Goal: Task Accomplishment & Management: Manage account settings

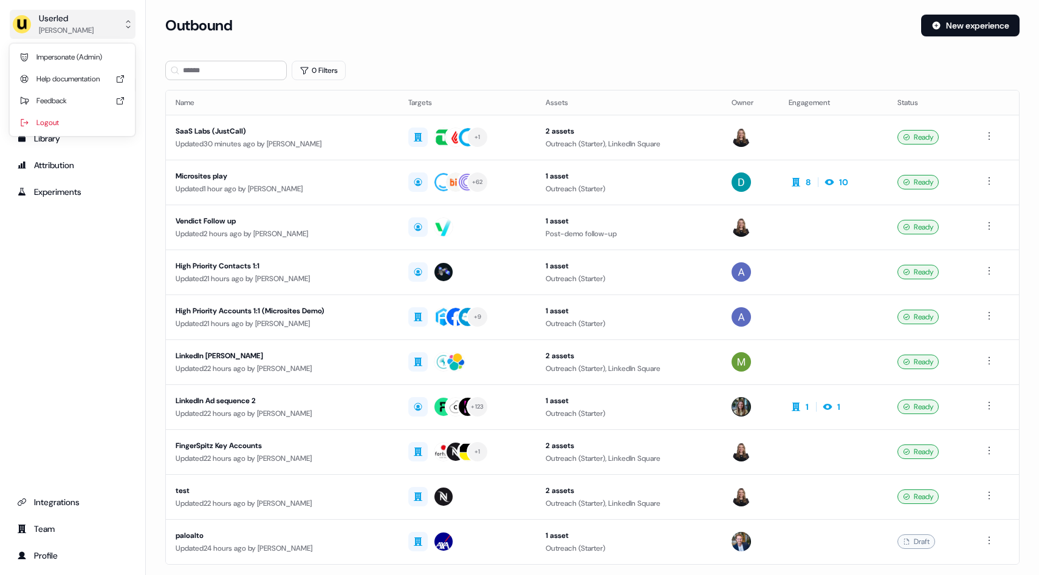
click at [87, 28] on button "Userled [PERSON_NAME]" at bounding box center [73, 24] width 126 height 29
click at [87, 57] on div "Impersonate (Admin)" at bounding box center [72, 57] width 115 height 22
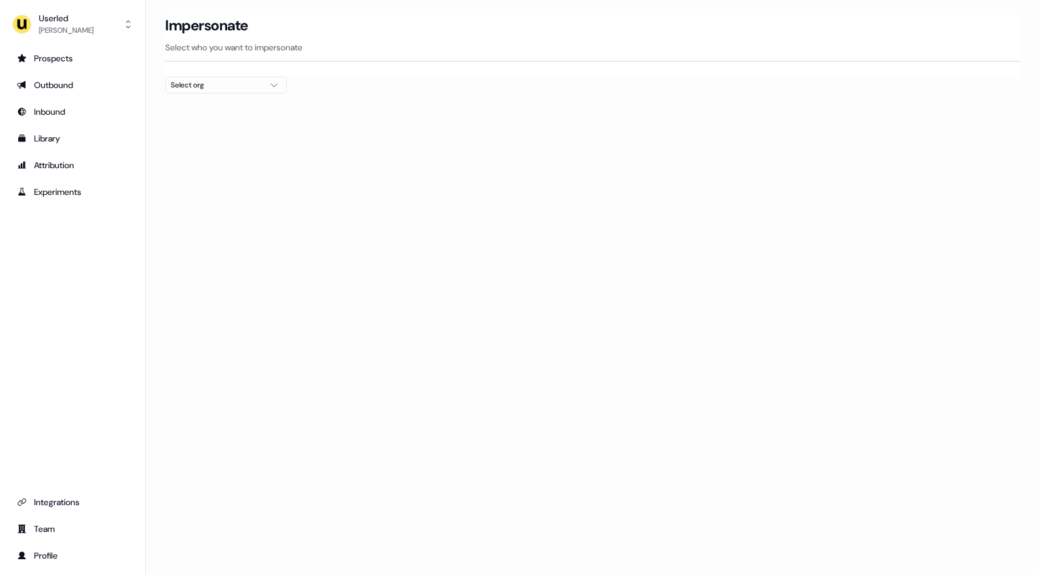
click at [267, 87] on icon "button" at bounding box center [274, 85] width 15 height 10
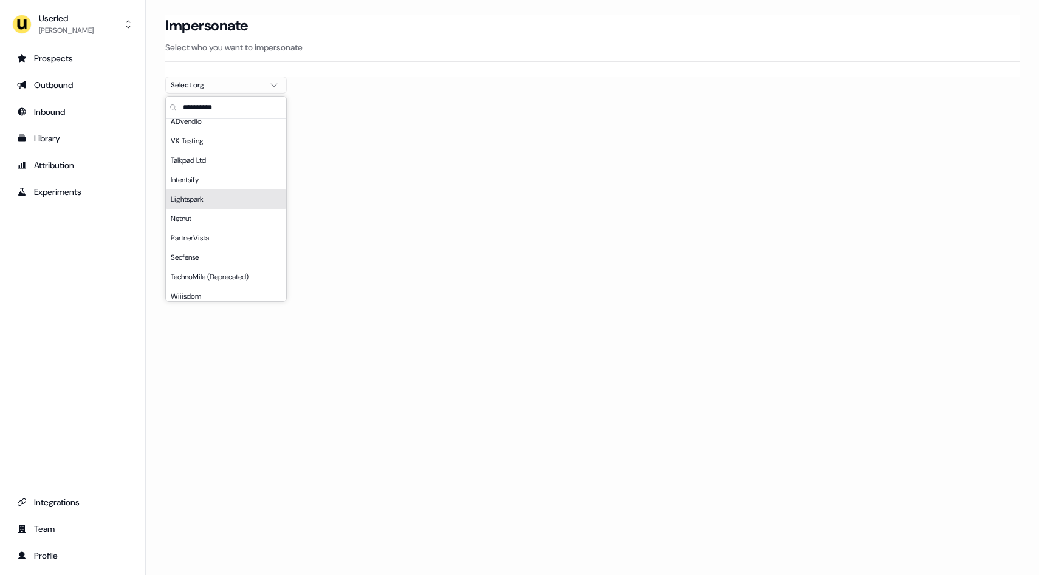
scroll to position [145, 0]
click at [228, 171] on div "Intentsify" at bounding box center [226, 178] width 120 height 19
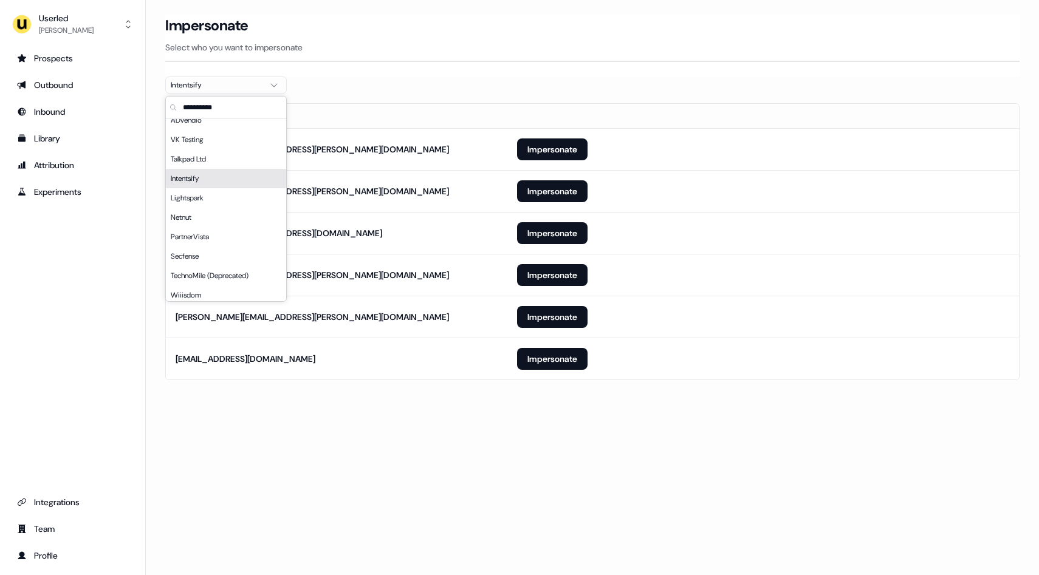
click at [559, 116] on th at bounding box center [763, 116] width 512 height 24
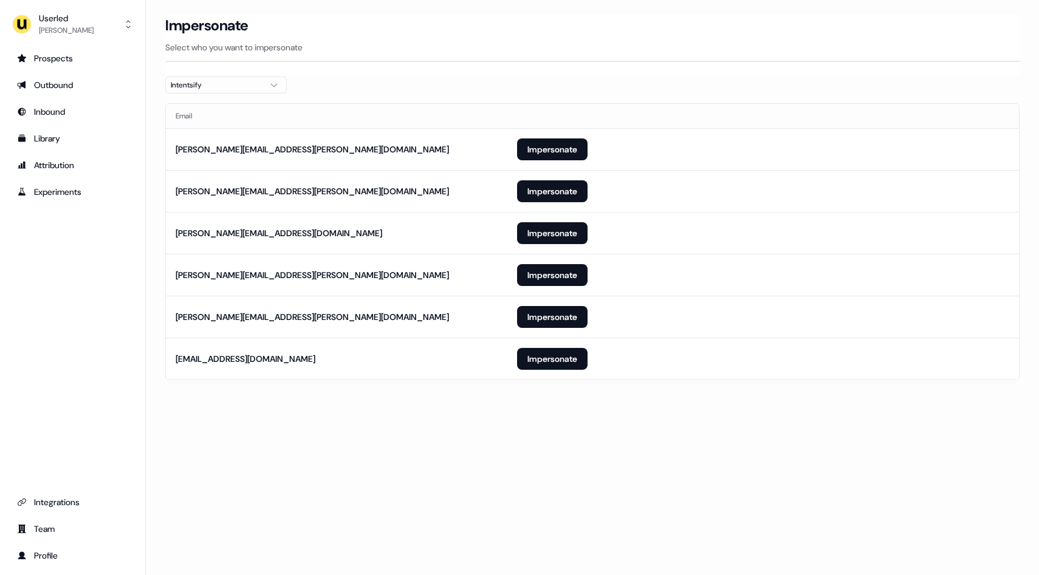
click at [259, 86] on div "Intentsify" at bounding box center [216, 85] width 91 height 12
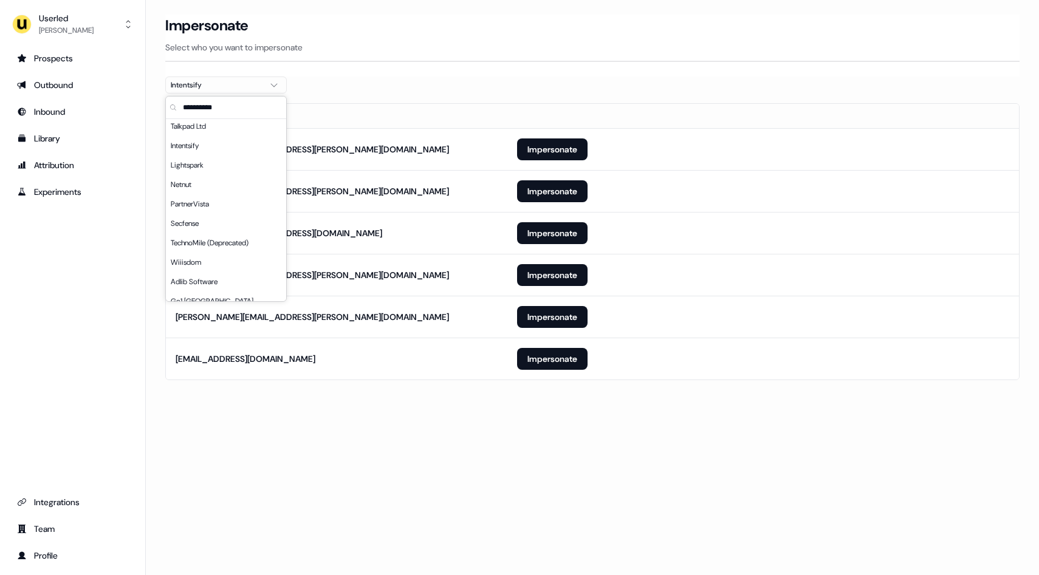
scroll to position [648, 0]
click at [217, 223] on div "AdQuick" at bounding box center [226, 219] width 120 height 19
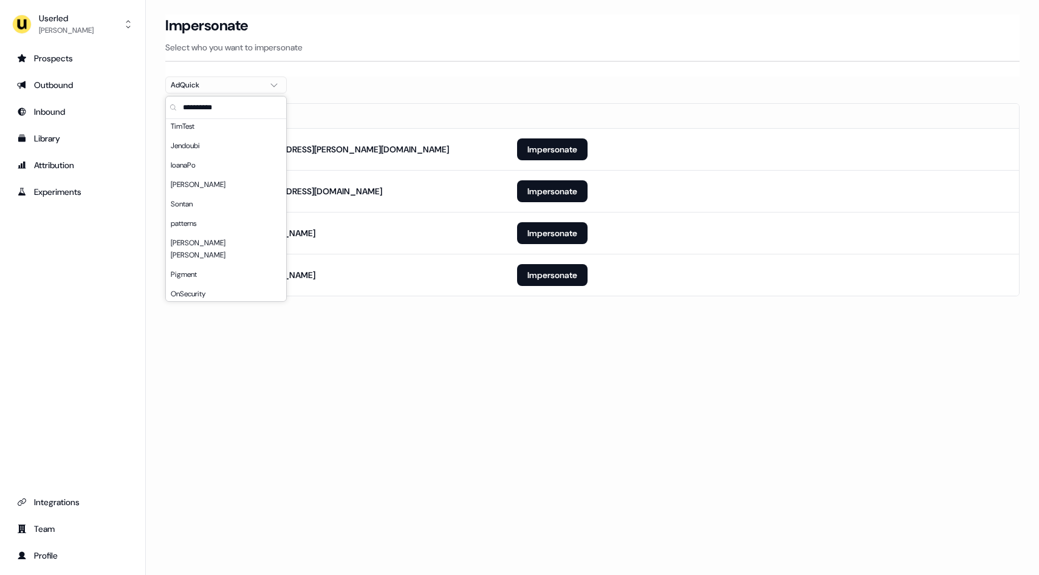
scroll to position [2118, 0]
click at [190, 262] on div "Pigment" at bounding box center [226, 271] width 120 height 19
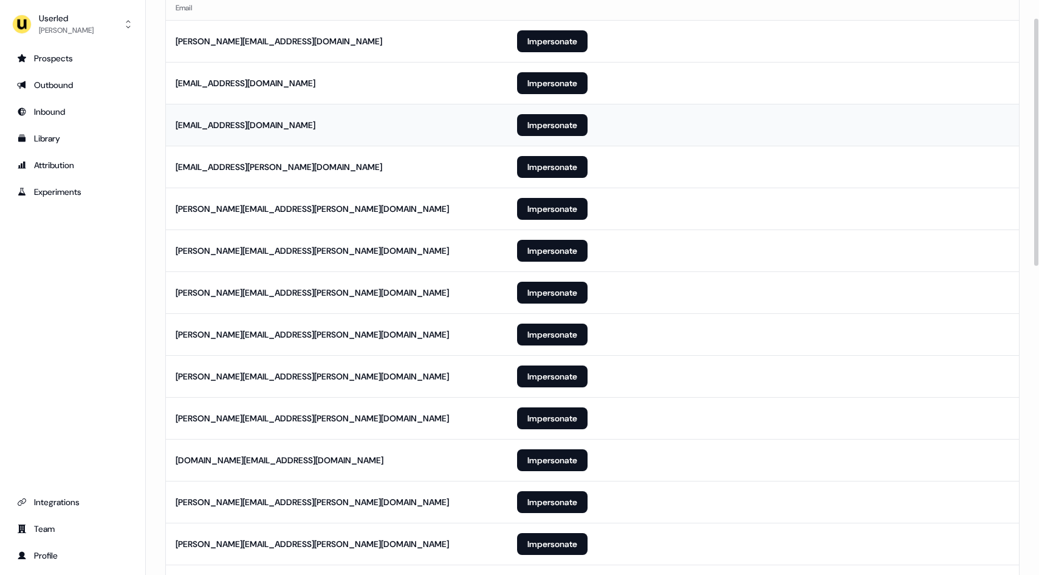
scroll to position [0, 0]
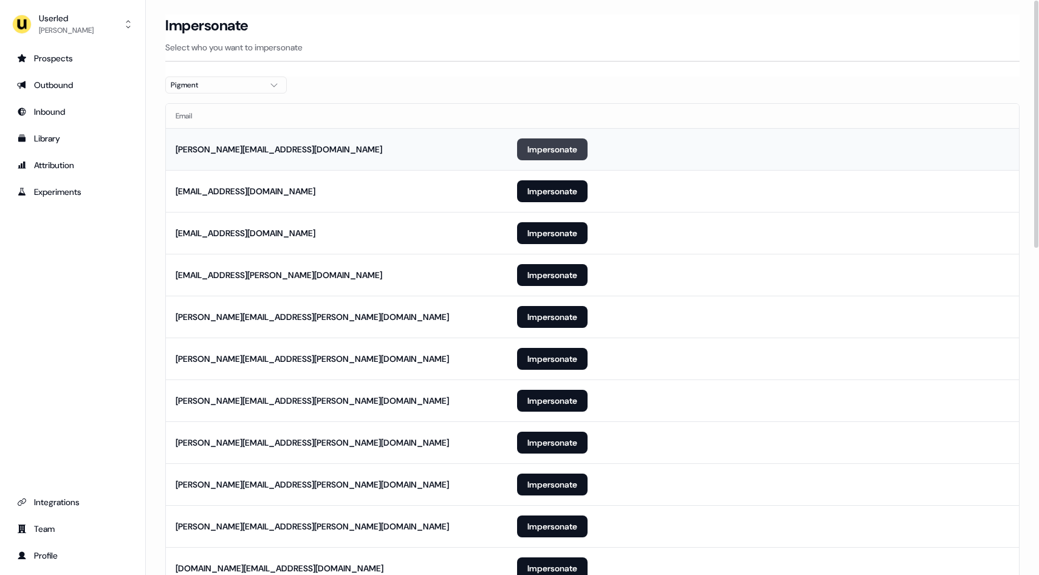
click at [540, 146] on button "Impersonate" at bounding box center [552, 150] width 70 height 22
